Goal: Find contact information: Find contact information

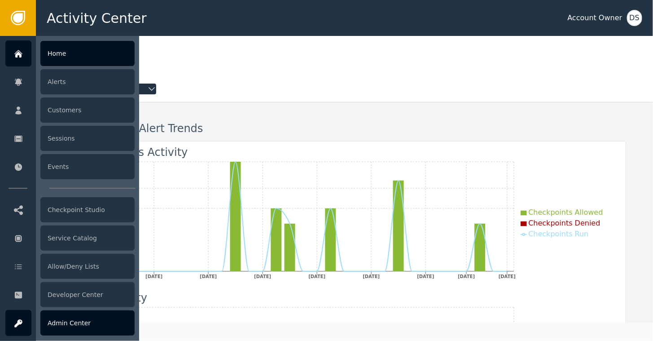
click at [52, 327] on div "Admin Center" at bounding box center [87, 322] width 94 height 25
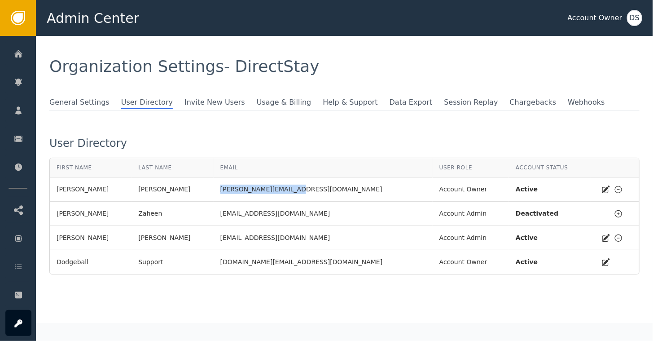
drag, startPoint x: 271, startPoint y: 190, endPoint x: 196, endPoint y: 191, distance: 75.0
click at [214, 191] on td "[PERSON_NAME][EMAIL_ADDRESS][DOMAIN_NAME]" at bounding box center [323, 189] width 219 height 24
drag, startPoint x: 196, startPoint y: 191, endPoint x: 221, endPoint y: 188, distance: 25.3
copy div "[PERSON_NAME][EMAIL_ADDRESS][DOMAIN_NAME]"
drag, startPoint x: 300, startPoint y: 237, endPoint x: 196, endPoint y: 242, distance: 104.3
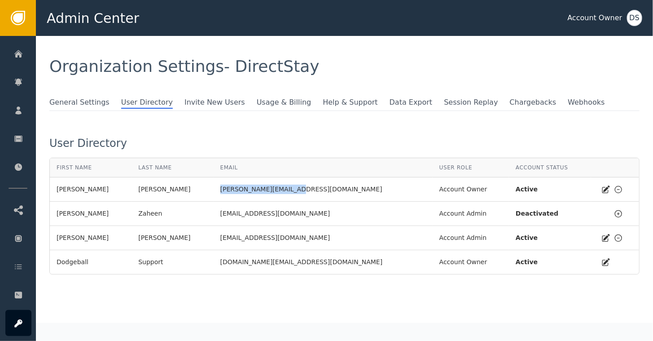
click at [214, 242] on td "[EMAIL_ADDRESS][DOMAIN_NAME]" at bounding box center [323, 238] width 219 height 24
drag, startPoint x: 196, startPoint y: 242, endPoint x: 229, endPoint y: 241, distance: 33.3
copy div "[EMAIL_ADDRESS][DOMAIN_NAME]"
